Goal: Check status

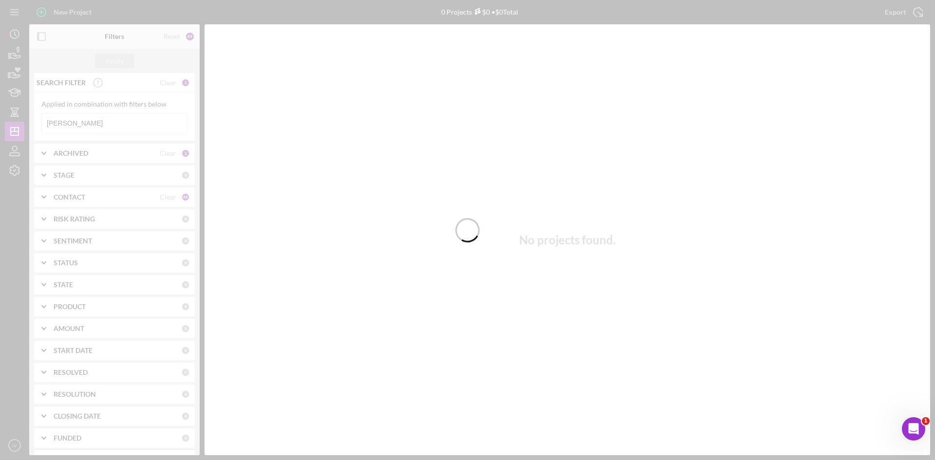
click at [74, 123] on div at bounding box center [467, 230] width 935 height 460
click at [91, 122] on div at bounding box center [467, 230] width 935 height 460
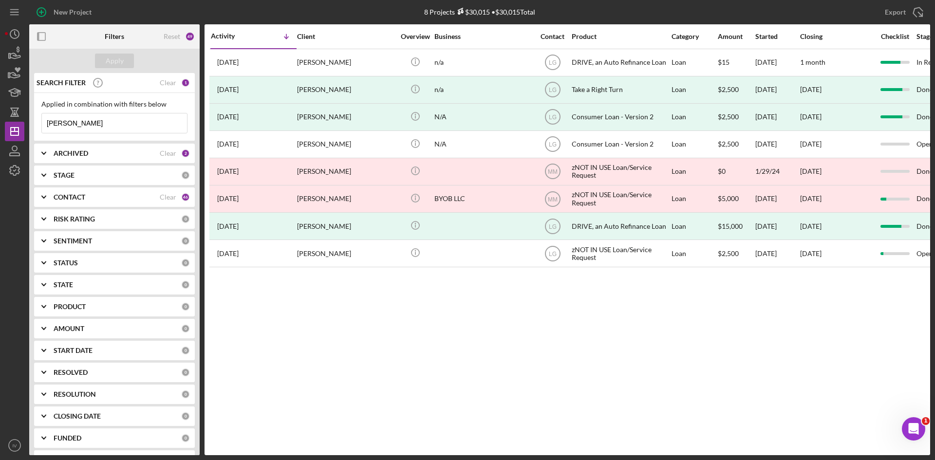
drag, startPoint x: 86, startPoint y: 120, endPoint x: 0, endPoint y: 117, distance: 86.3
click at [0, 117] on div "New Project 8 Projects $30,015 • $30,015 Total [PERSON_NAME] Export Icon/Export…" at bounding box center [467, 230] width 935 height 460
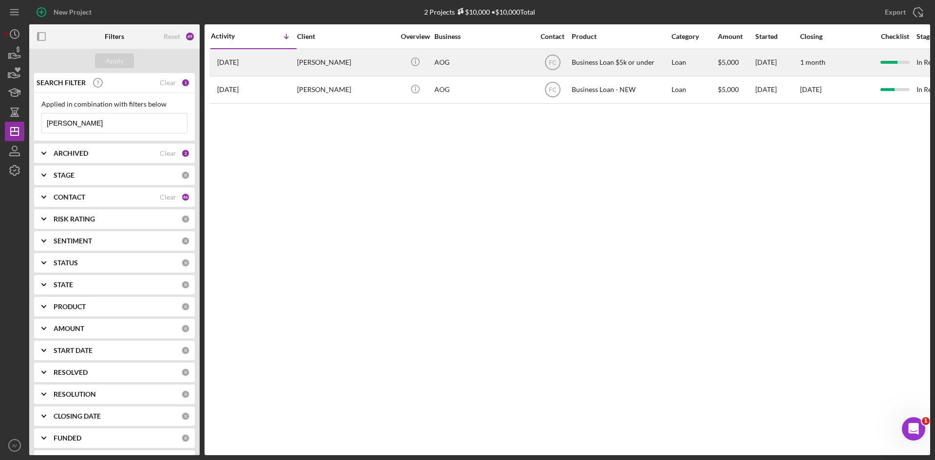
type input "[PERSON_NAME]"
click at [358, 70] on div "[PERSON_NAME]" at bounding box center [345, 63] width 97 height 26
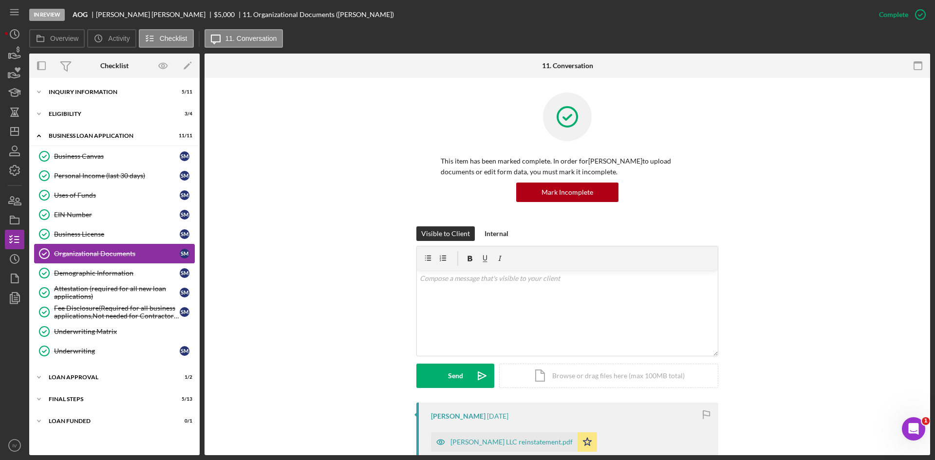
click at [93, 251] on div "Organizational Documents" at bounding box center [117, 254] width 126 height 8
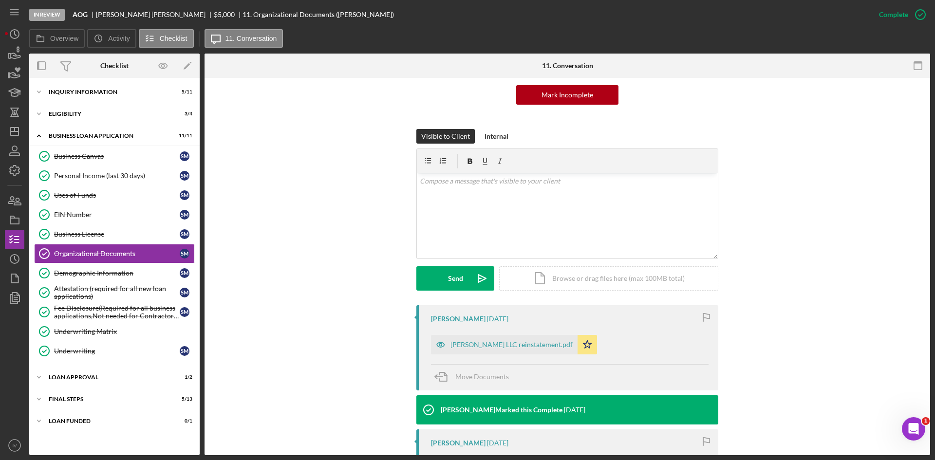
scroll to position [146, 0]
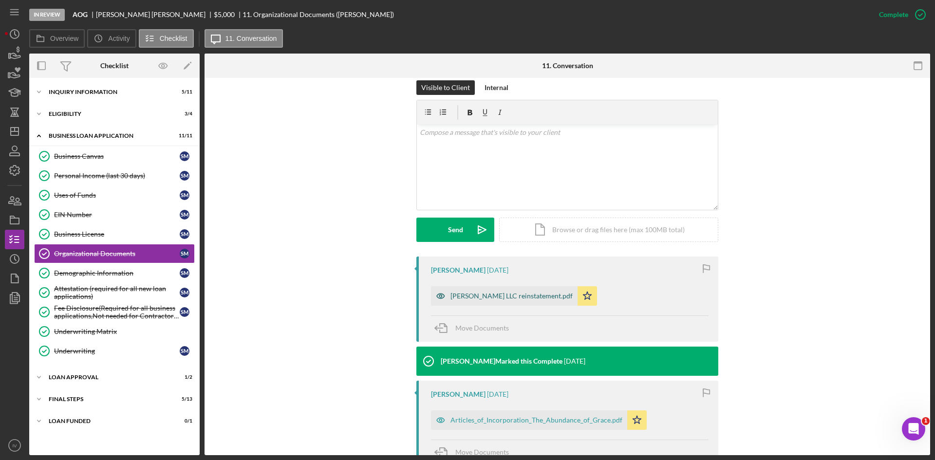
click at [499, 296] on div "[PERSON_NAME] LLC reinstatement.pdf" at bounding box center [512, 296] width 122 height 8
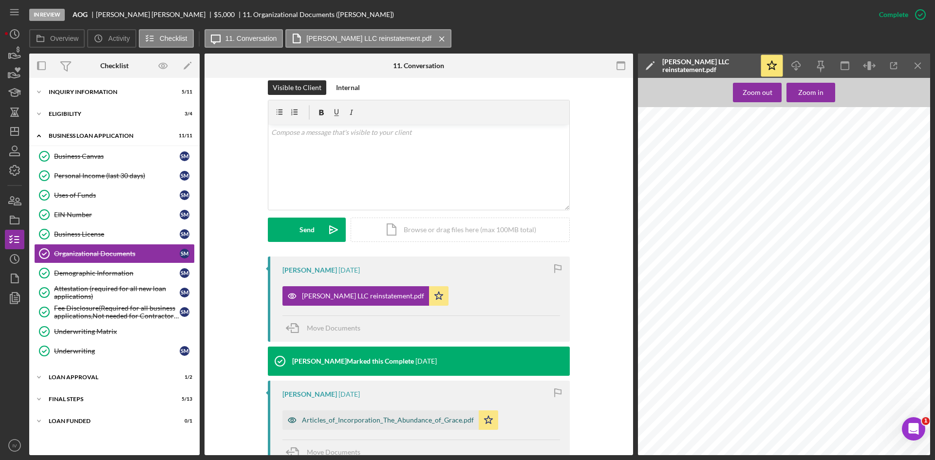
click at [385, 421] on div "Articles_of_Incorporation_The_Abundance_of_Grace.pdf" at bounding box center [388, 420] width 172 height 8
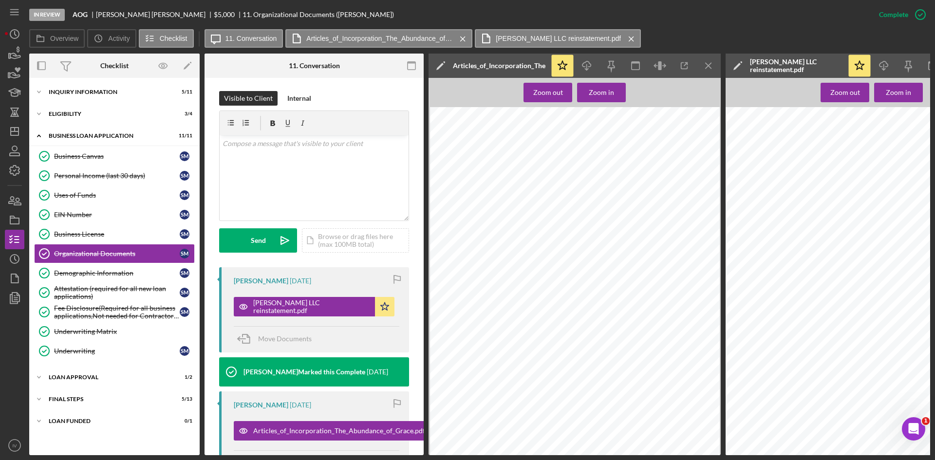
scroll to position [0, 13]
click at [86, 219] on link "EIN Number EIN Number S M" at bounding box center [114, 214] width 161 height 19
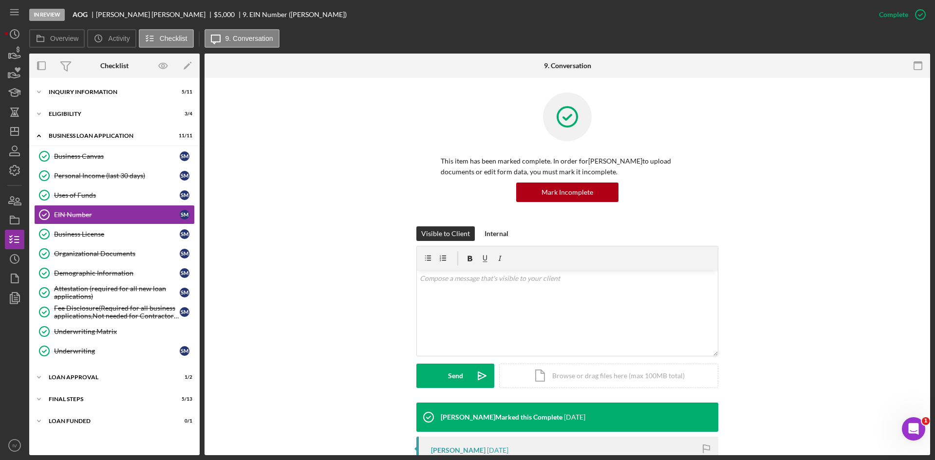
scroll to position [146, 0]
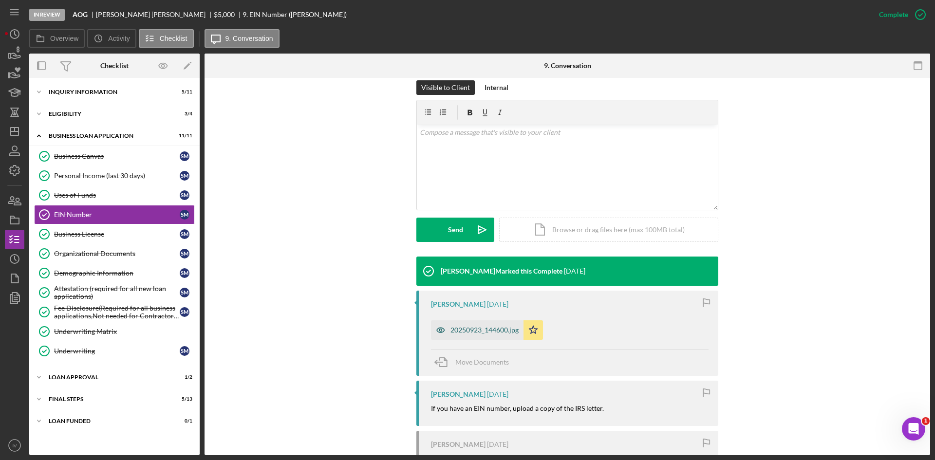
click at [474, 329] on div "20250923_144600.jpg" at bounding box center [485, 330] width 68 height 8
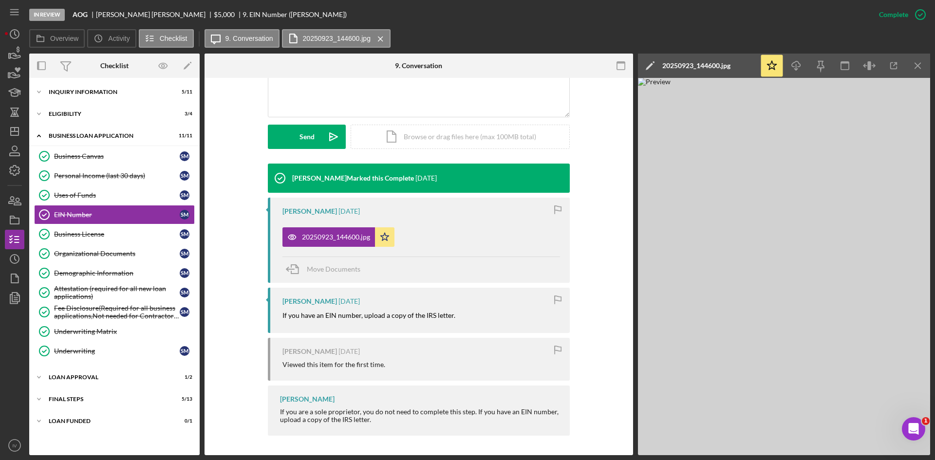
scroll to position [93, 0]
